Goal: Book appointment/travel/reservation

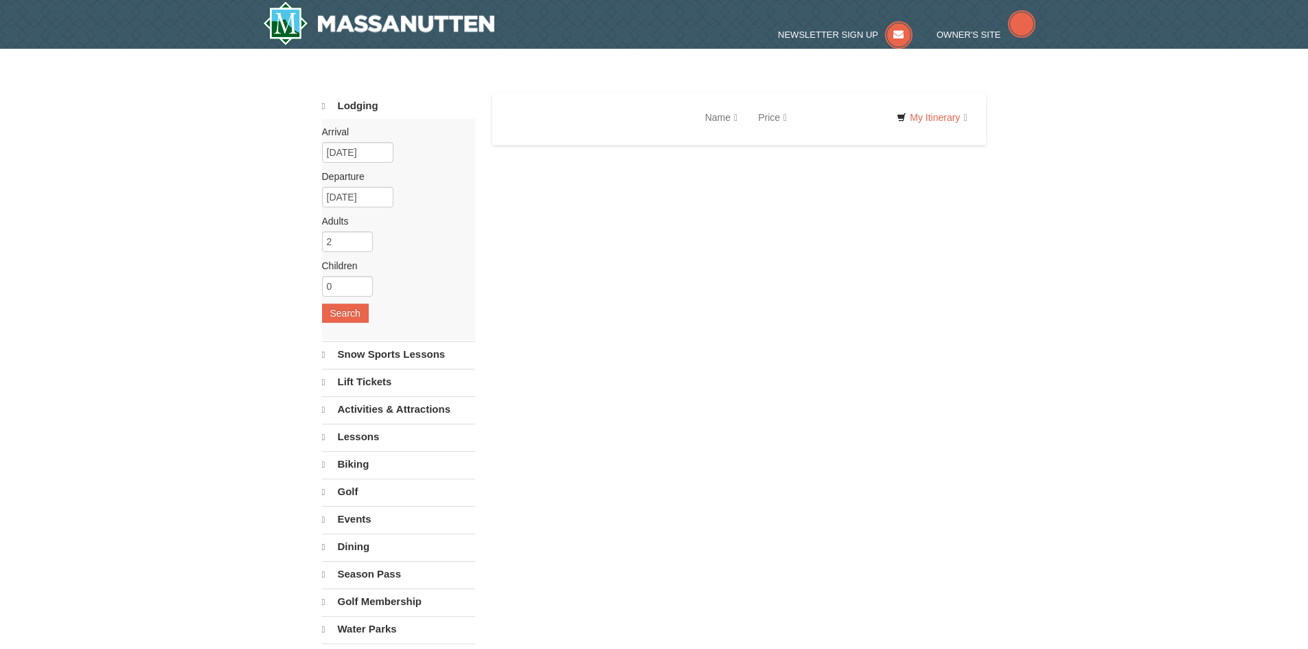
select select "9"
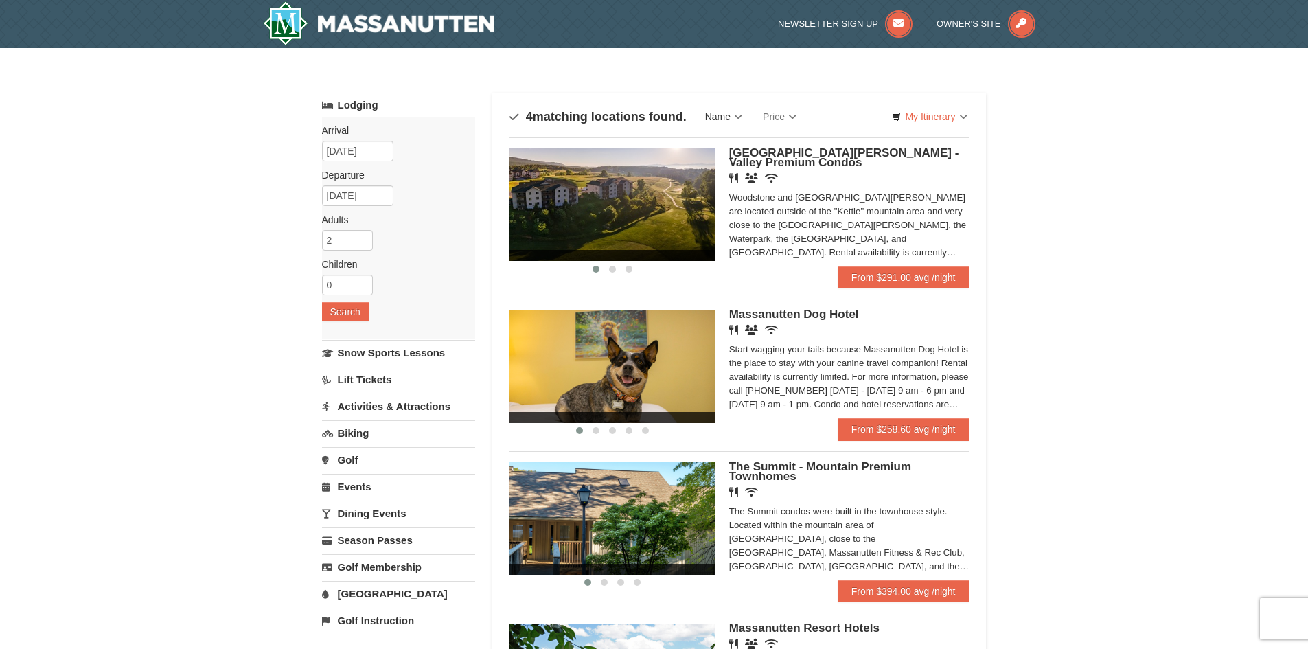
click at [724, 112] on link "Name" at bounding box center [724, 116] width 58 height 27
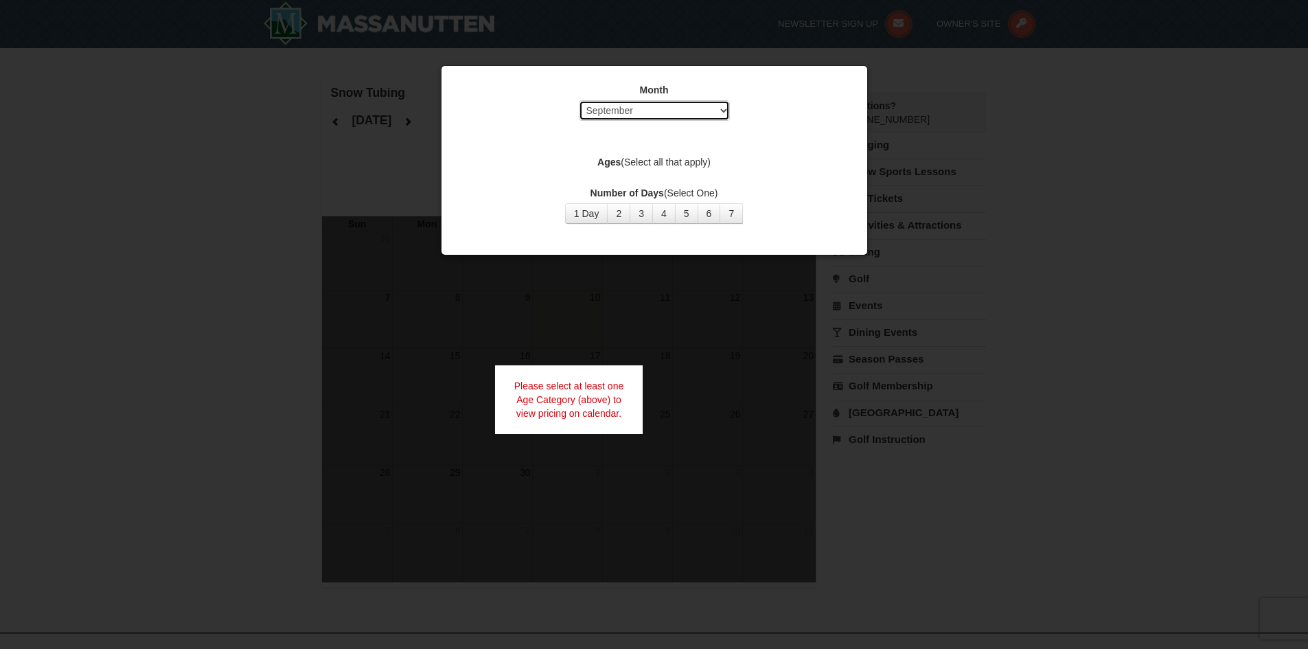
click at [643, 111] on select "Select September October November December January February March April May Jun…" at bounding box center [654, 110] width 151 height 21
select select "12"
click at [579, 100] on select "Select September October November December January February March April May Jun…" at bounding box center [654, 110] width 151 height 21
click at [644, 218] on button "3" at bounding box center [641, 213] width 23 height 21
click at [615, 157] on strong "Ages" at bounding box center [608, 162] width 23 height 11
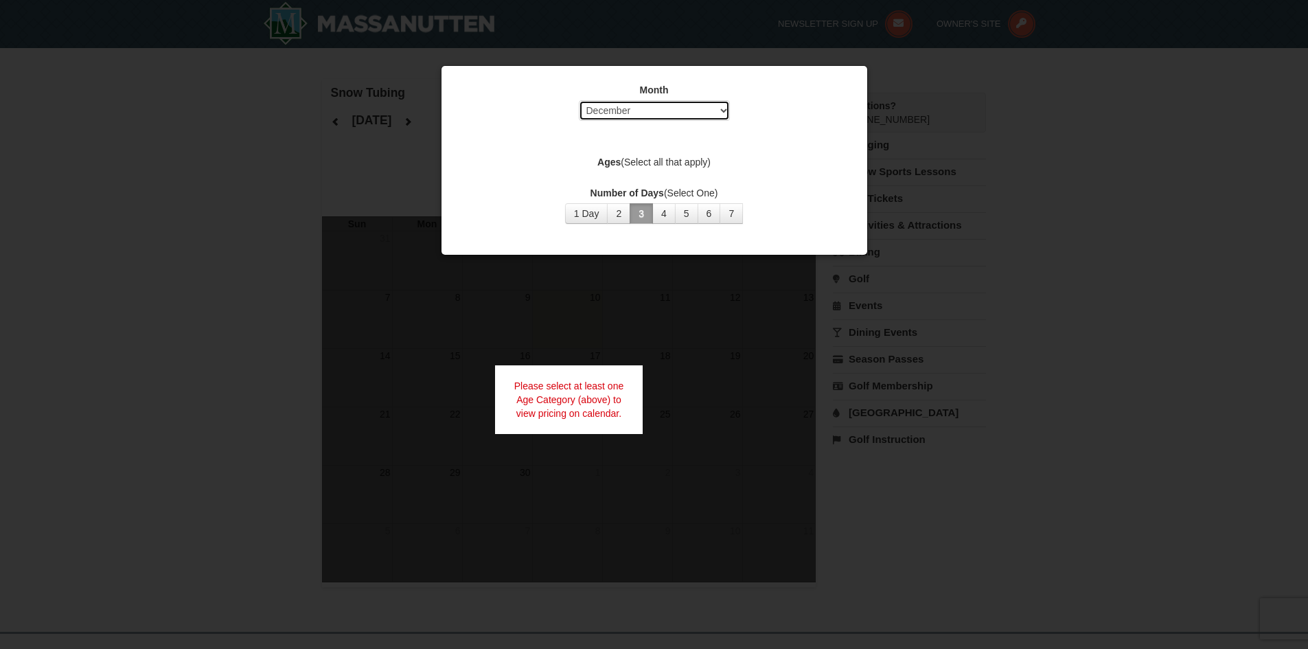
click at [617, 115] on select "Select September October November December January February March April May Jun…" at bounding box center [654, 110] width 151 height 21
click at [605, 161] on strong "Ages" at bounding box center [608, 162] width 23 height 11
click at [670, 164] on label "Ages (Select all that apply)" at bounding box center [654, 162] width 391 height 14
click at [948, 99] on div at bounding box center [654, 324] width 1308 height 649
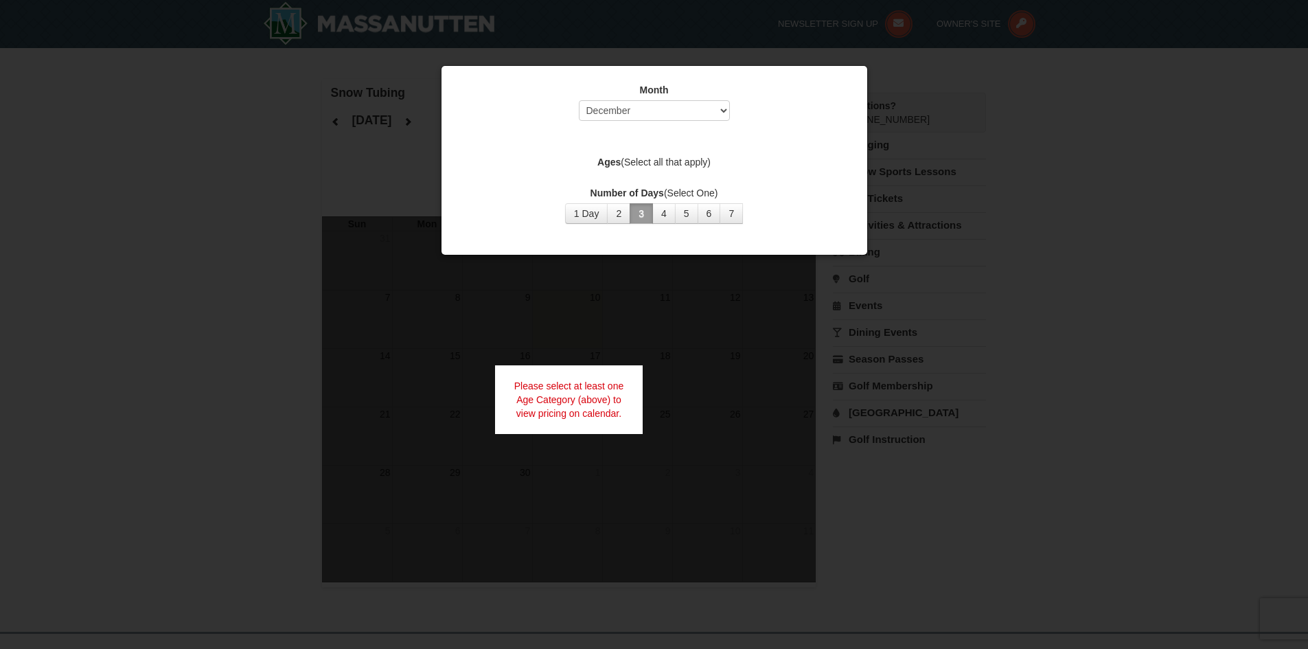
click at [1178, 242] on div at bounding box center [654, 324] width 1308 height 649
